Goal: Find specific page/section: Find specific page/section

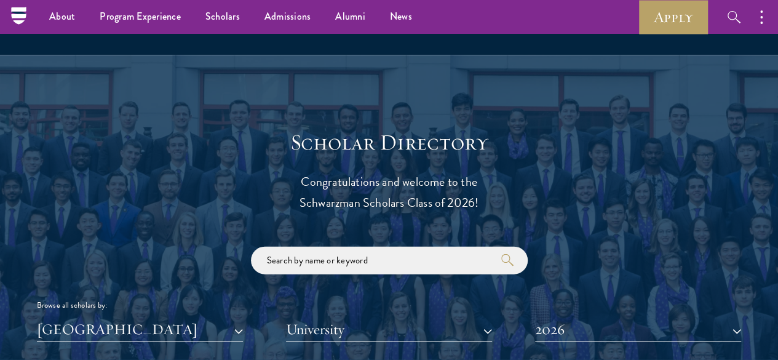
scroll to position [1230, 0]
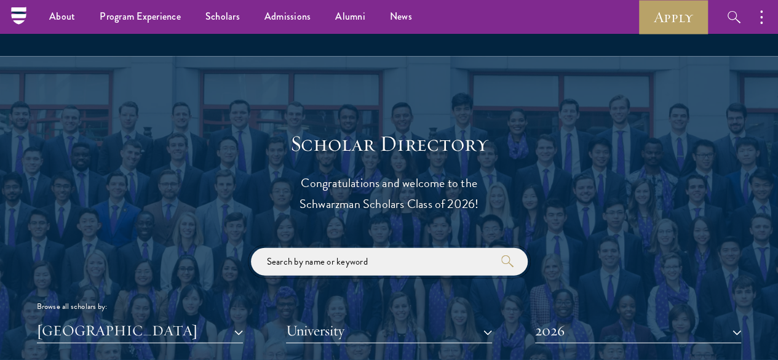
click at [356, 248] on input "search" at bounding box center [389, 262] width 277 height 28
type input "osa"
click button "submit" at bounding box center [0, 0] width 0 height 0
click at [429, 293] on div "osa Browse all scholars by: [GEOGRAPHIC_DATA] All Countries and Regions [GEOGRA…" at bounding box center [389, 295] width 704 height 95
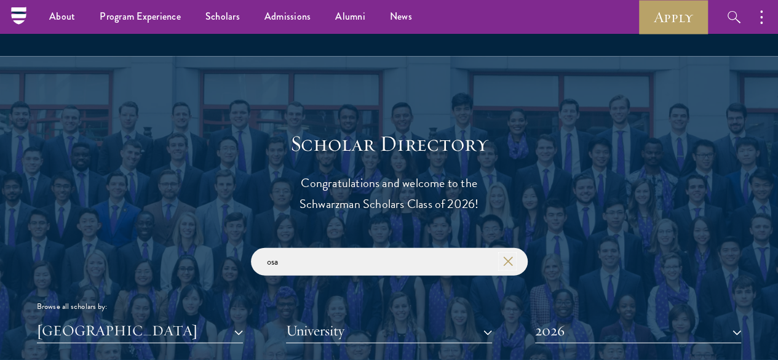
click at [506, 256] on icon "button" at bounding box center [508, 261] width 10 height 10
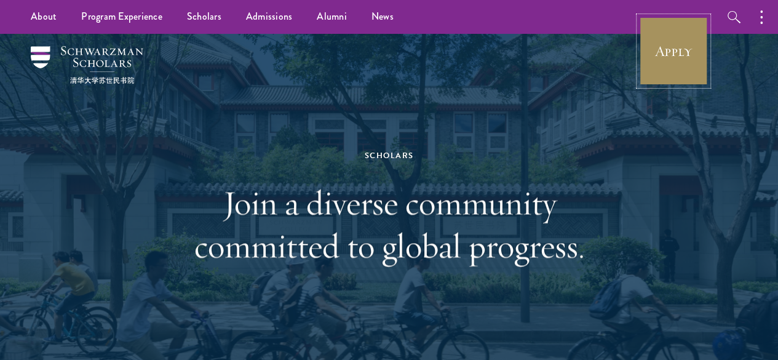
click at [696, 41] on link "Apply" at bounding box center [673, 51] width 69 height 69
